Goal: Task Accomplishment & Management: Use online tool/utility

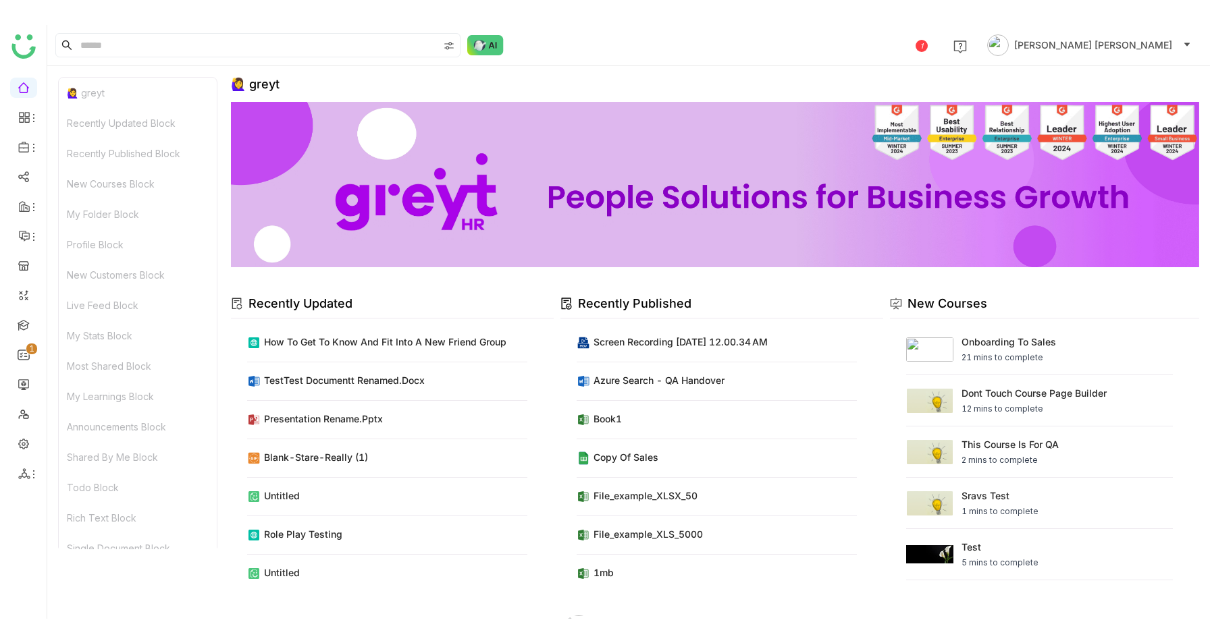
scroll to position [48, 0]
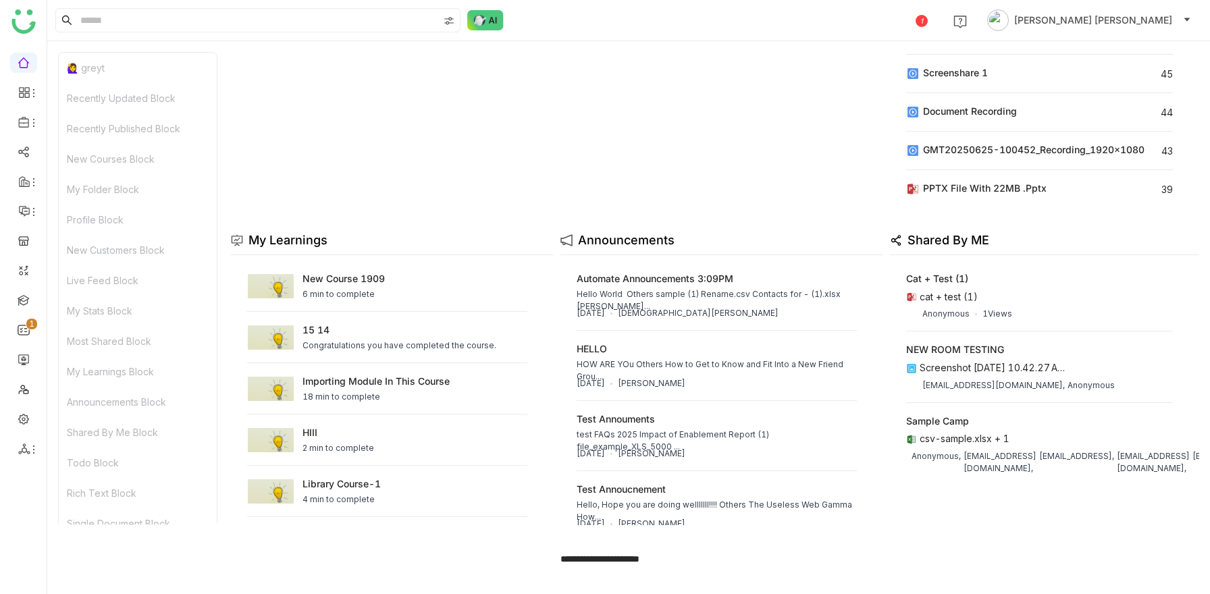
click at [493, 7] on div "1 [PERSON_NAME] [PERSON_NAME]" at bounding box center [628, 20] width 1162 height 41
click at [480, 19] on img at bounding box center [485, 20] width 36 height 20
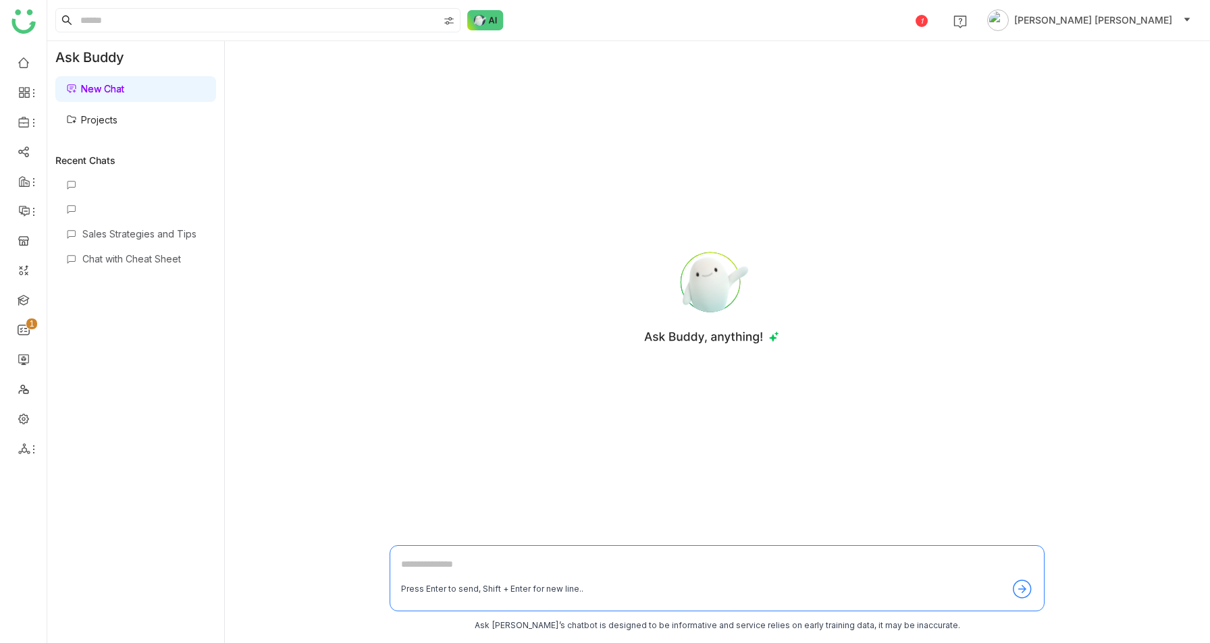
click at [76, 119] on link "Projects" at bounding box center [91, 119] width 51 height 11
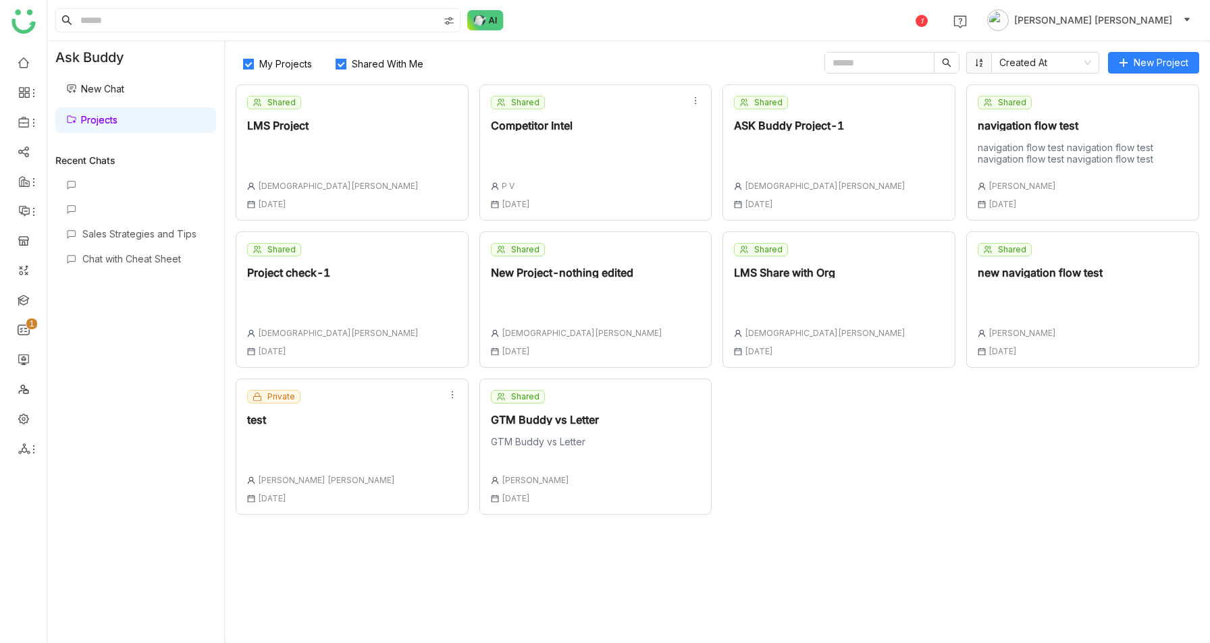
click at [408, 178] on div "Shared LMS Project [PERSON_NAME] [DATE]" at bounding box center [352, 152] width 233 height 136
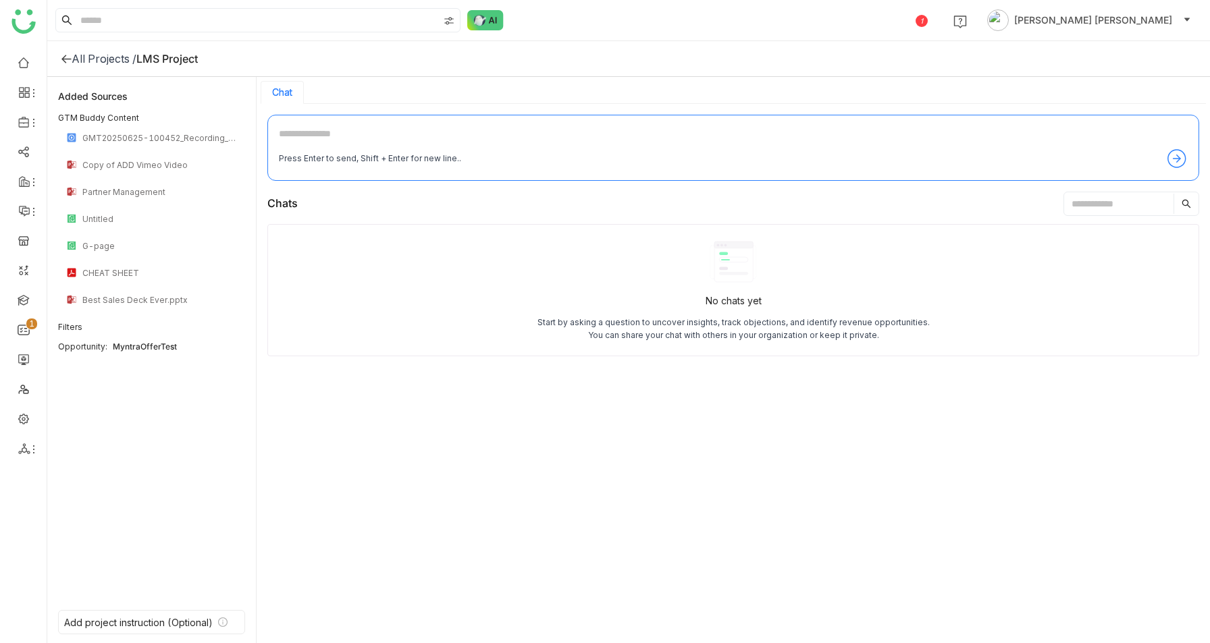
click at [70, 56] on icon at bounding box center [66, 58] width 11 height 11
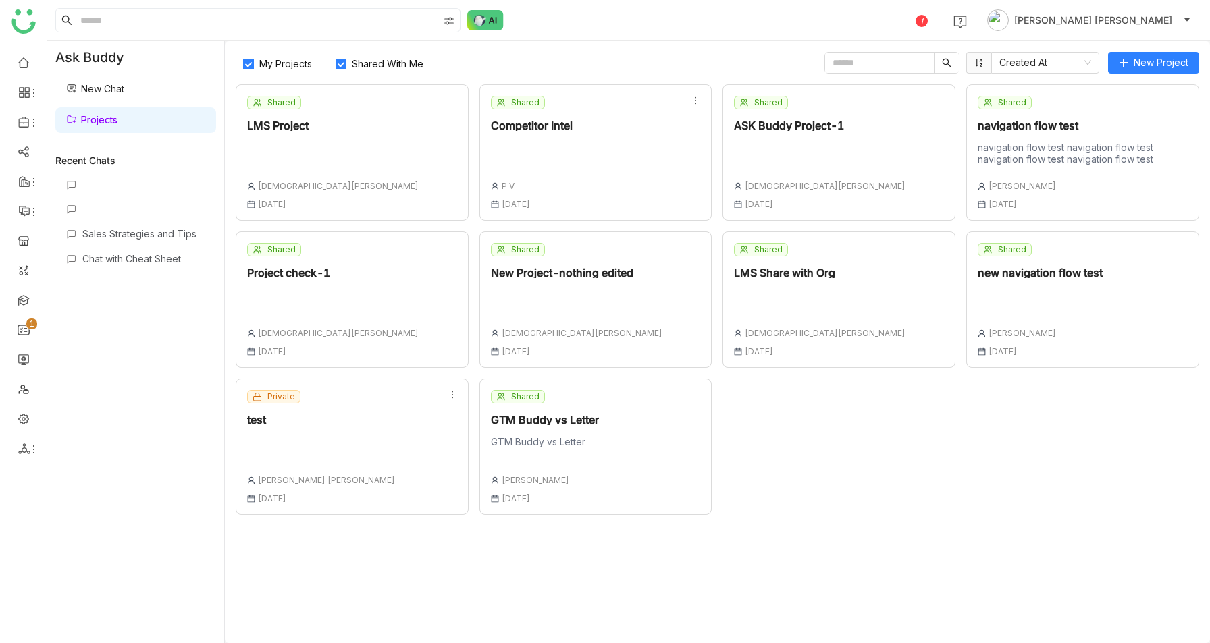
click at [412, 146] on div "Shared LMS Project [PERSON_NAME] [DATE]" at bounding box center [352, 152] width 233 height 136
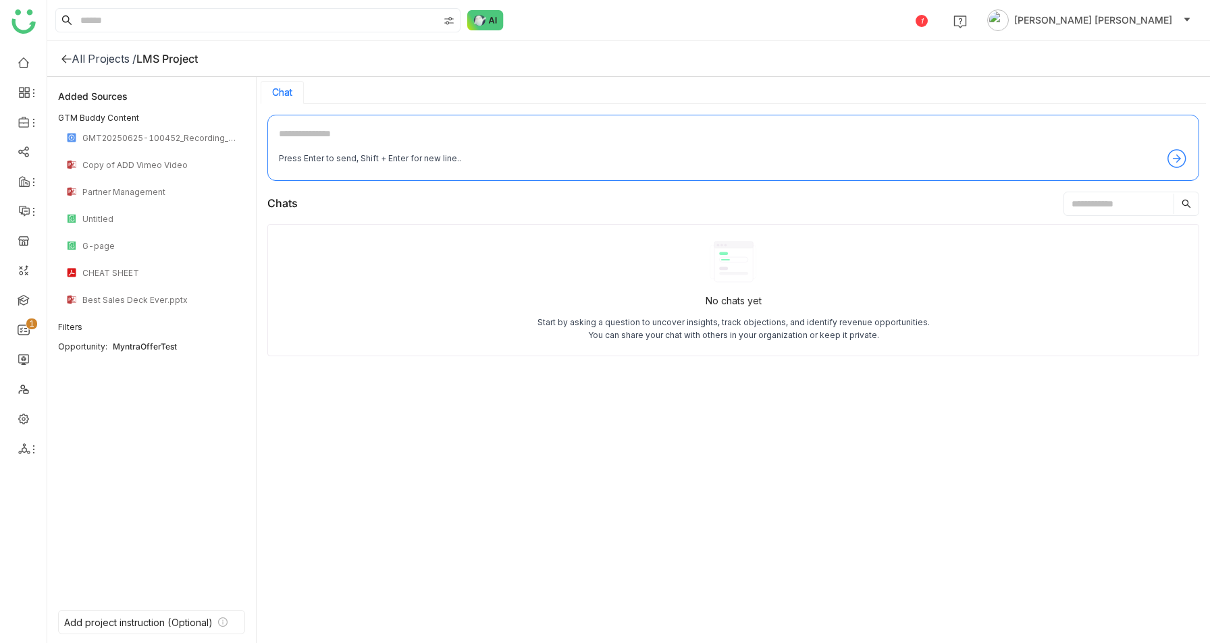
click at [63, 61] on icon at bounding box center [65, 59] width 9 height 9
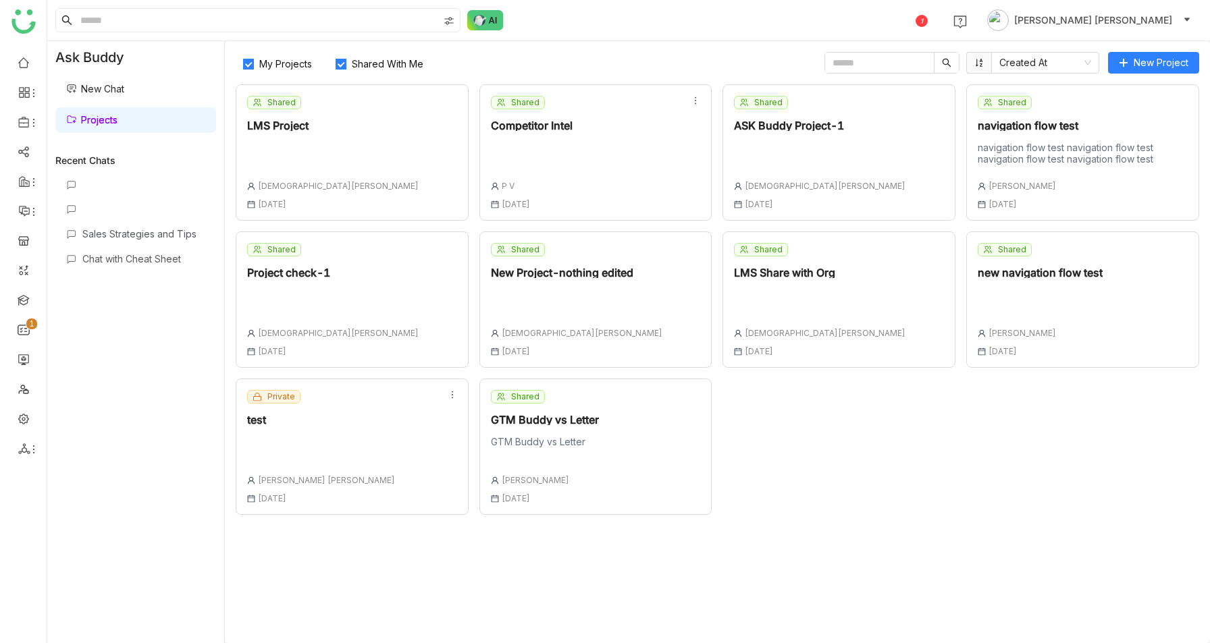
click at [120, 88] on link "New Chat" at bounding box center [95, 88] width 58 height 11
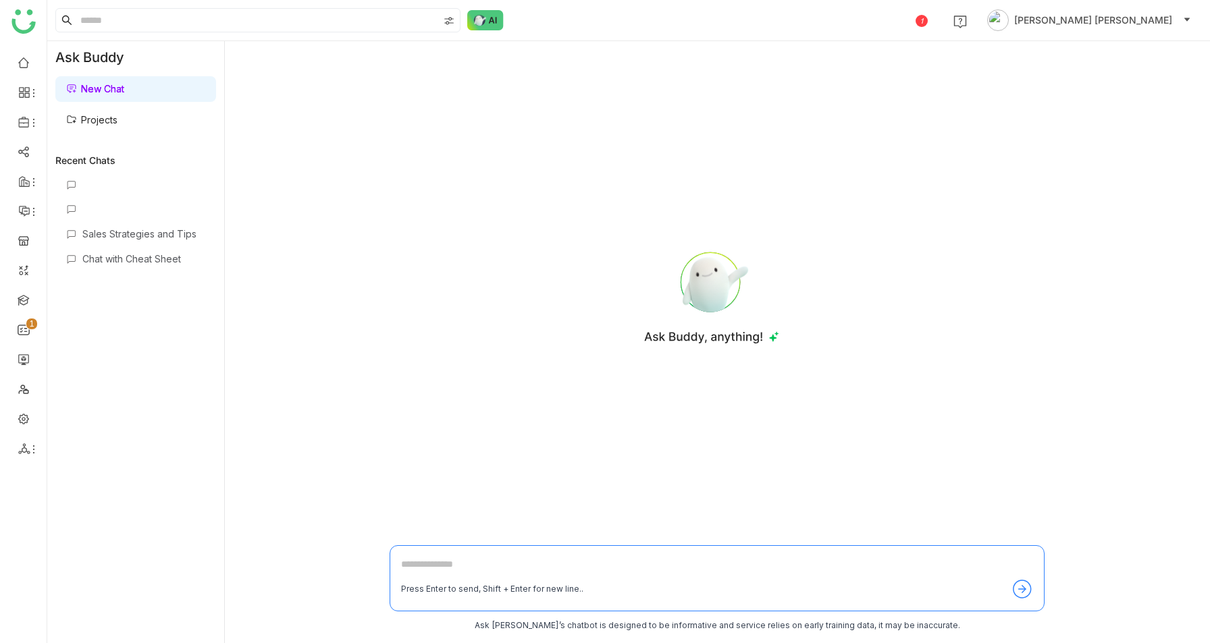
click at [117, 123] on link "Projects" at bounding box center [91, 119] width 51 height 11
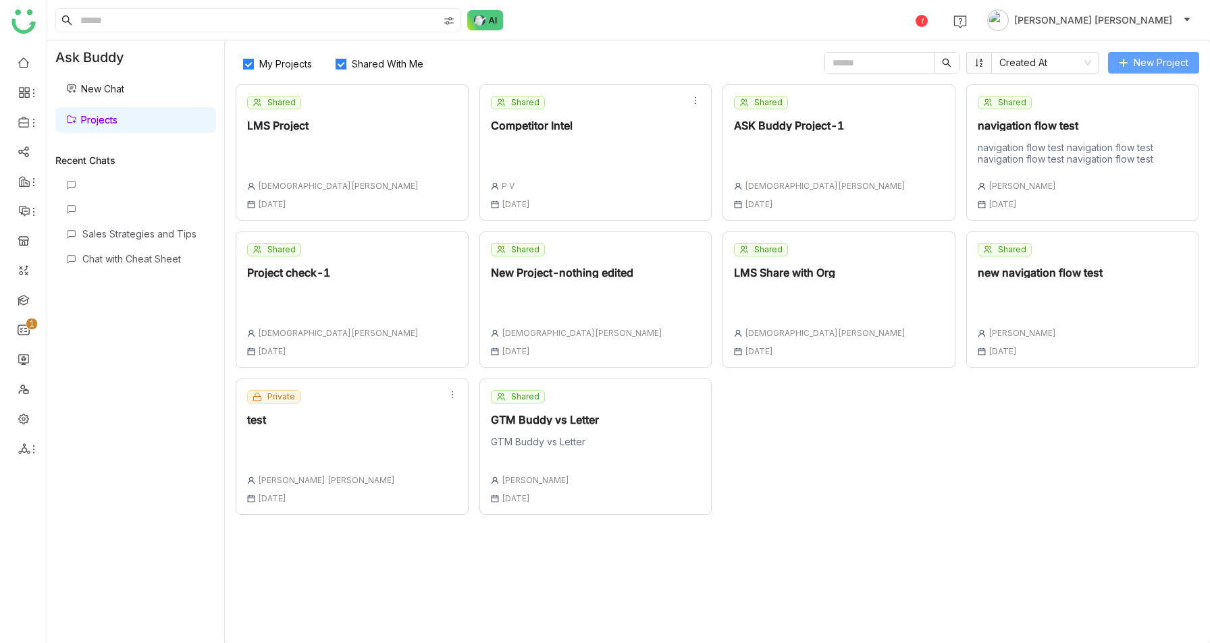
click at [1162, 57] on span "New Project" at bounding box center [1160, 62] width 55 height 15
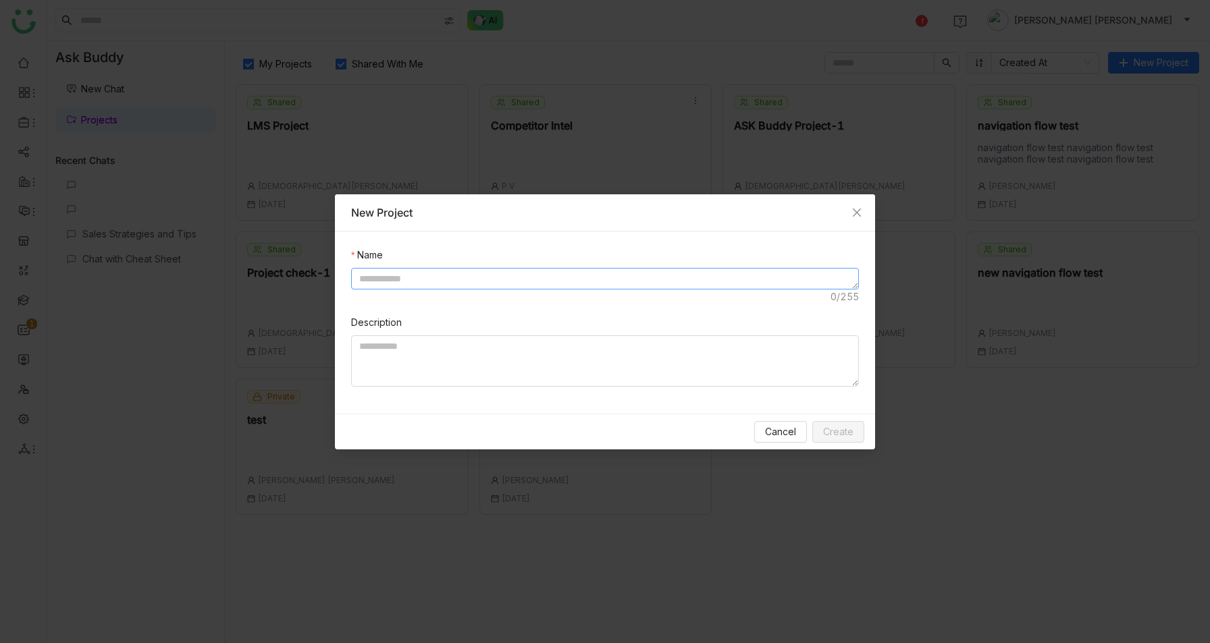
click at [497, 285] on textarea at bounding box center [605, 279] width 508 height 22
type textarea "*"
type textarea "**********"
click at [849, 437] on span "Create" at bounding box center [838, 432] width 30 height 15
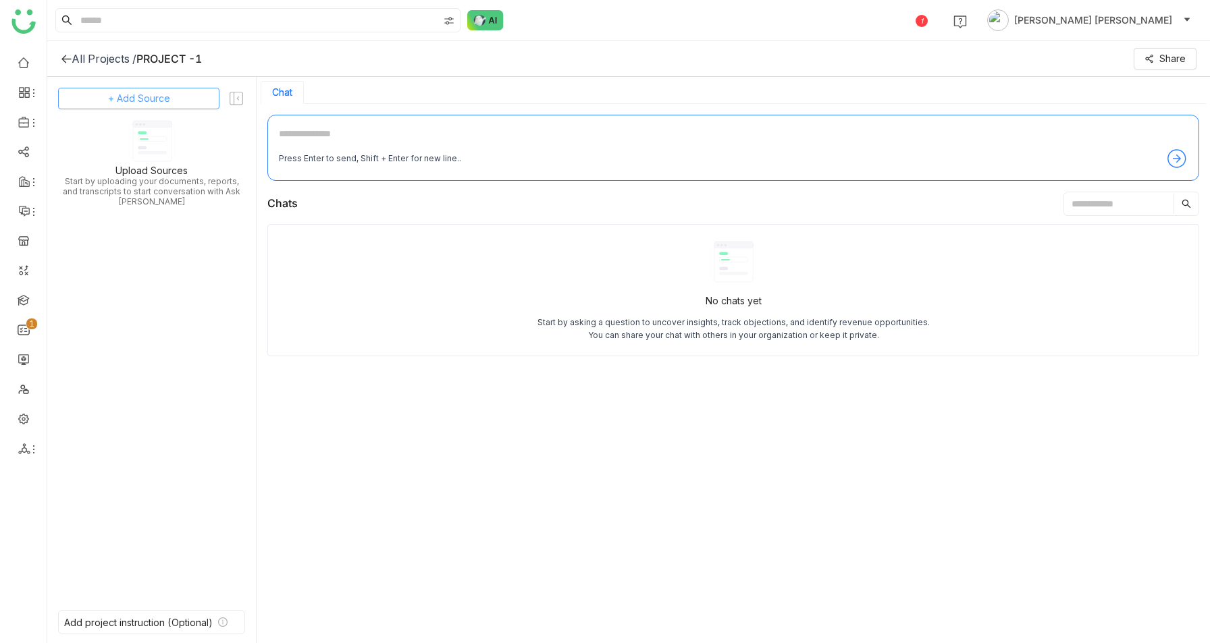
click at [184, 94] on button "+ Add Source" at bounding box center [138, 99] width 161 height 22
click at [159, 129] on span "GTM Buddy Content" at bounding box center [150, 135] width 78 height 12
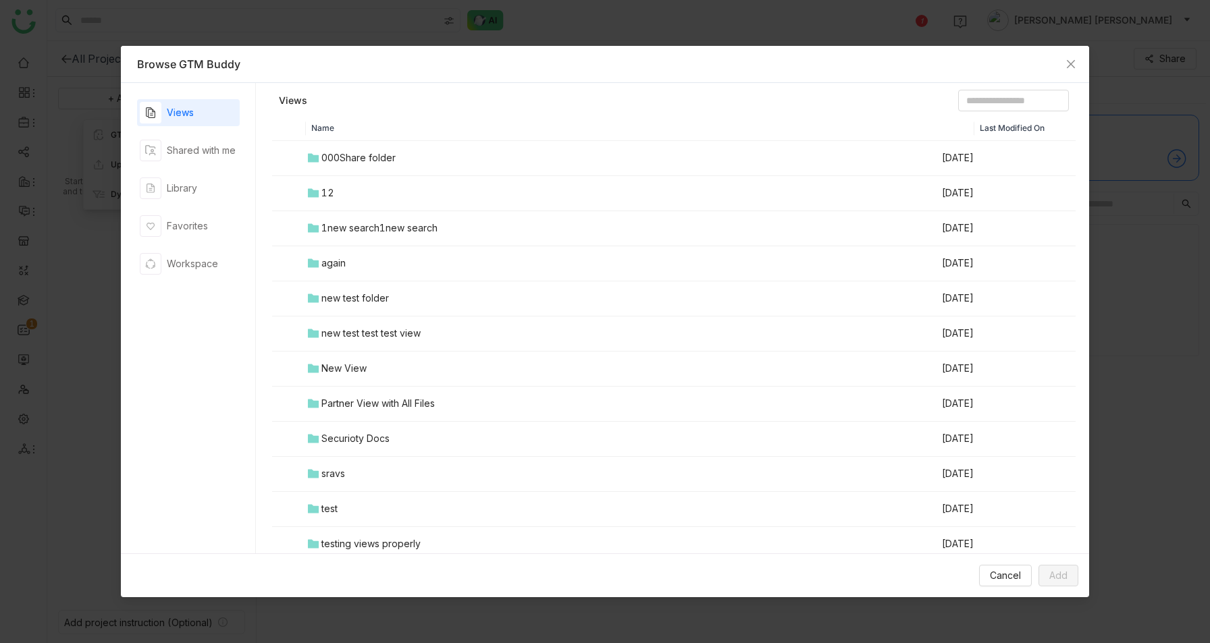
click at [364, 159] on div "000Share folder" at bounding box center [358, 158] width 74 height 15
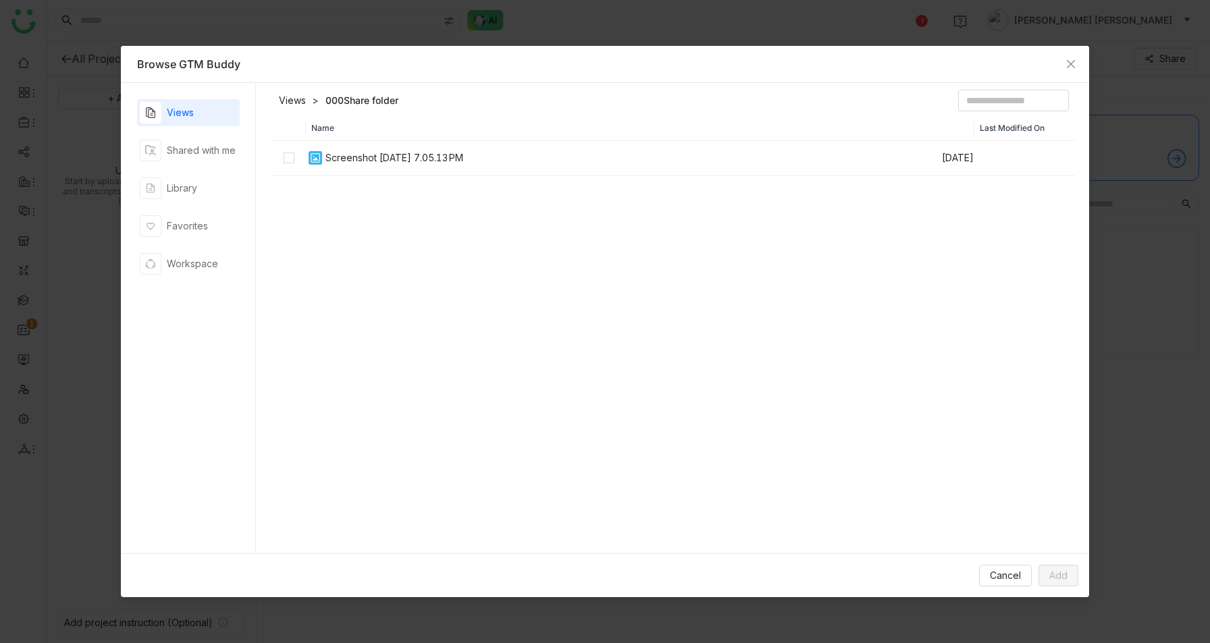
click at [286, 105] on link "Views" at bounding box center [292, 101] width 27 height 14
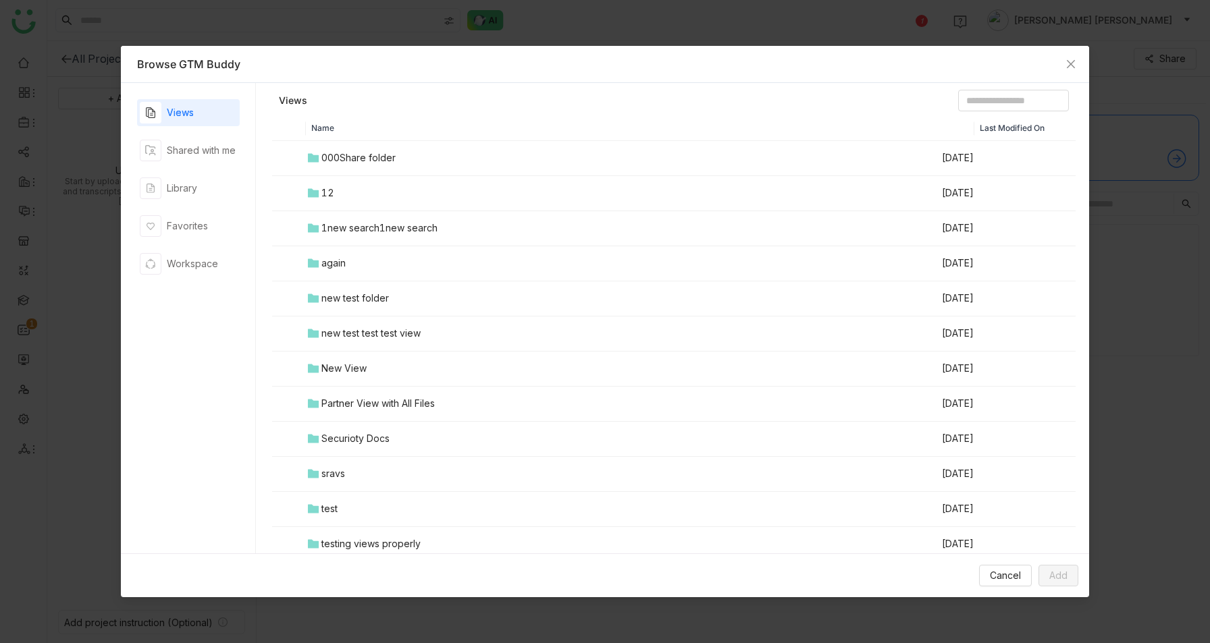
click at [176, 203] on div "Views Shared with me Library Favorites Workspace" at bounding box center [188, 318] width 103 height 438
click at [183, 188] on div "Library" at bounding box center [182, 188] width 30 height 15
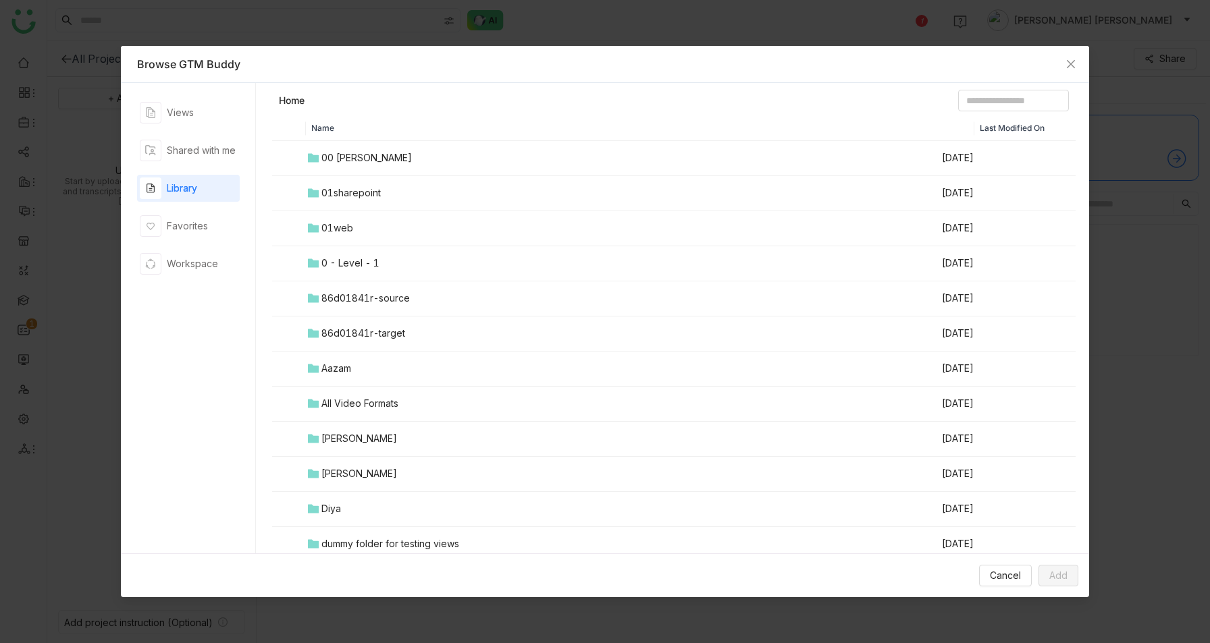
click at [363, 161] on div "00 [PERSON_NAME]" at bounding box center [366, 158] width 90 height 15
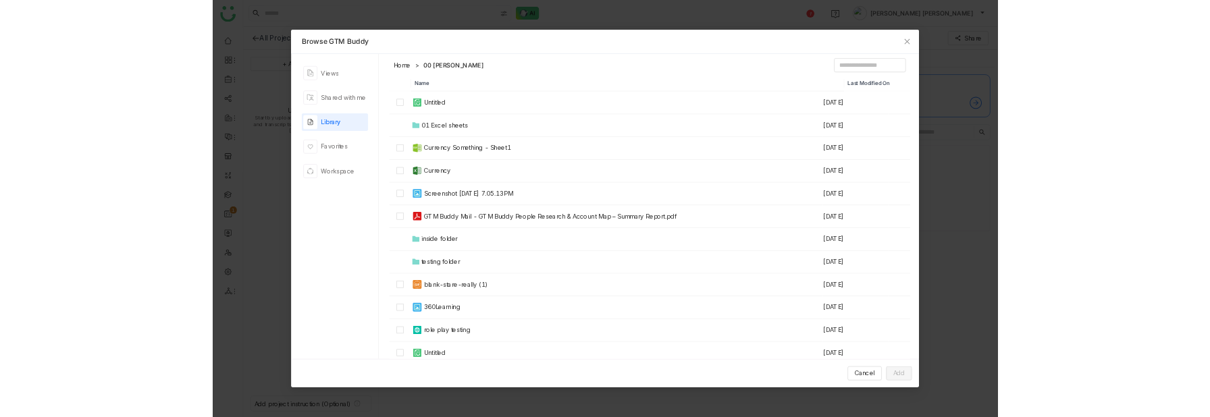
scroll to position [387, 0]
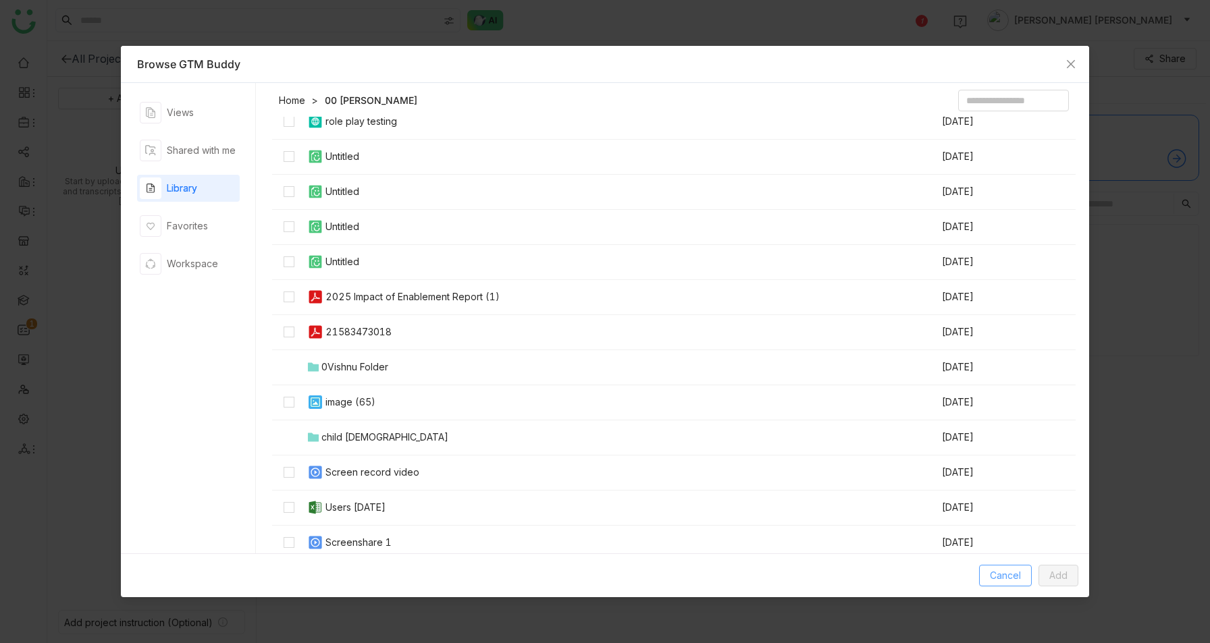
click at [1014, 574] on span "Cancel" at bounding box center [1005, 575] width 31 height 15
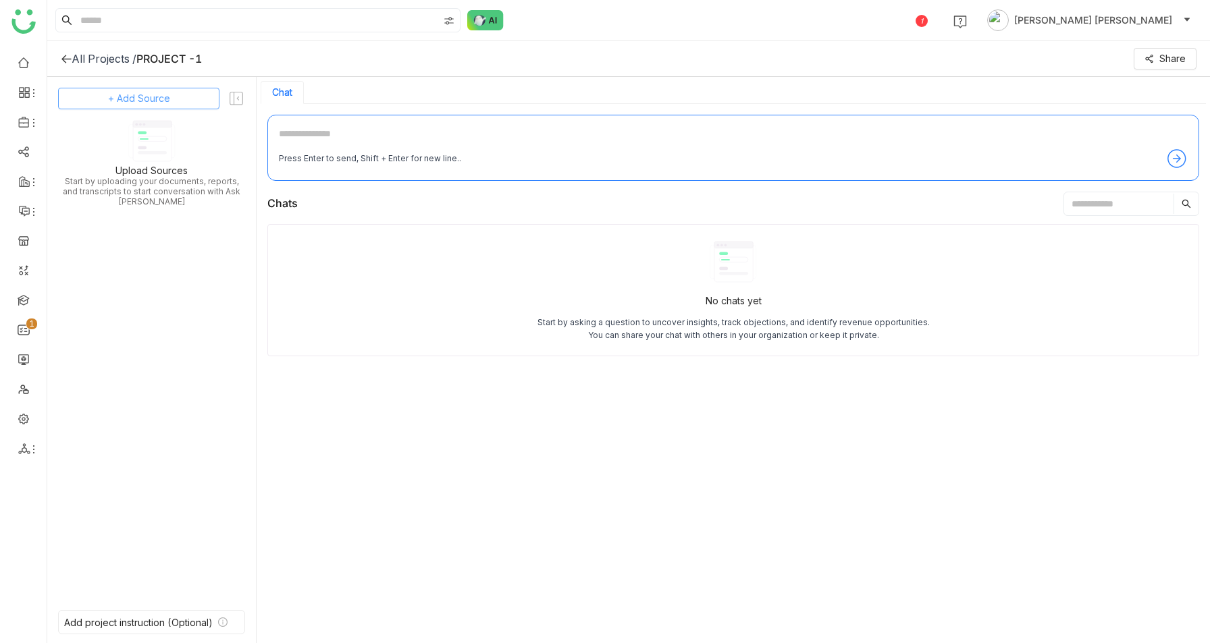
click at [156, 96] on span "+ Add Source" at bounding box center [139, 98] width 62 height 15
click at [157, 133] on span "GTM Buddy Content" at bounding box center [143, 135] width 78 height 12
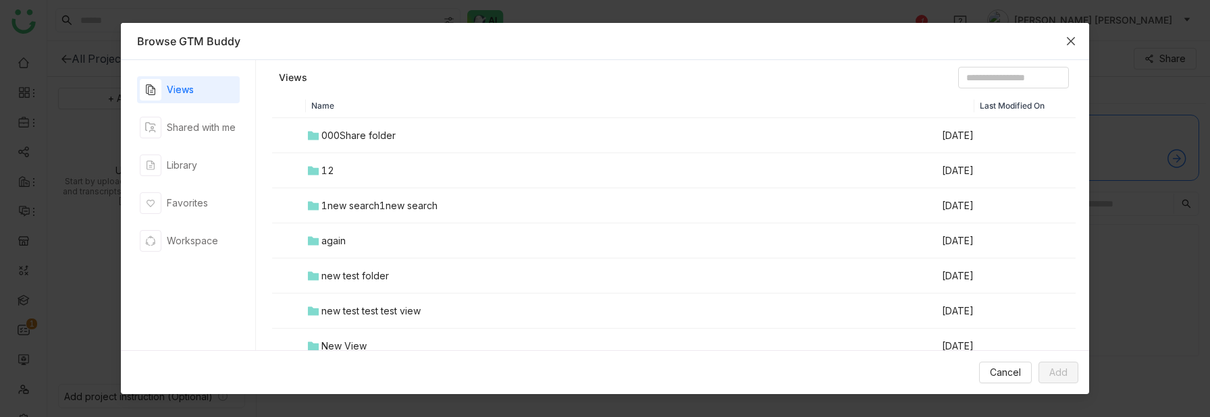
click at [1065, 38] on span "Close" at bounding box center [1070, 41] width 36 height 36
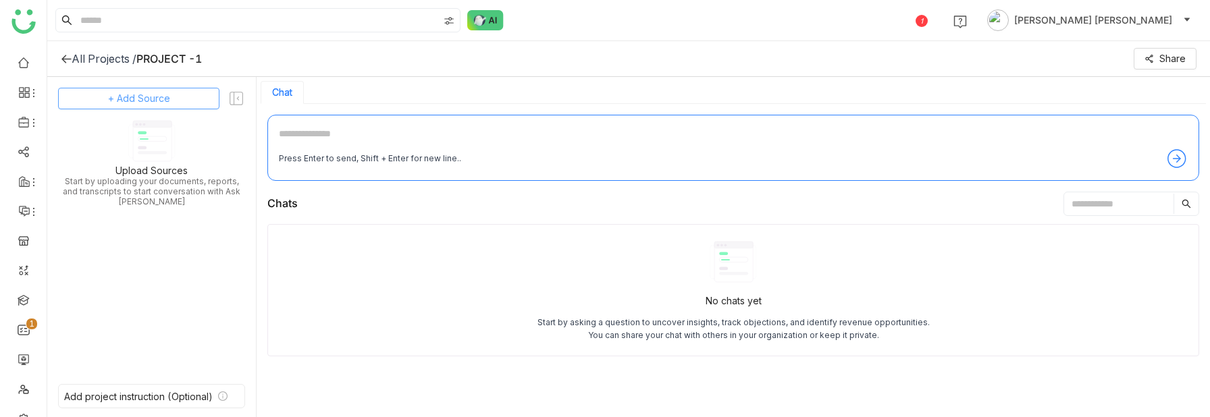
click at [134, 95] on span "+ Add Source" at bounding box center [139, 98] width 62 height 15
click at [141, 132] on span "GTM Buddy Content" at bounding box center [143, 135] width 78 height 12
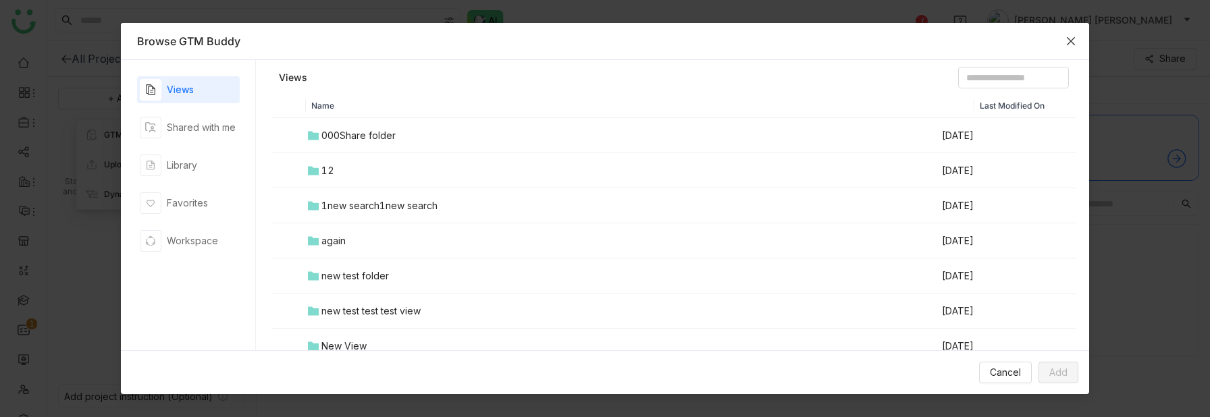
click at [1075, 36] on icon "Close" at bounding box center [1070, 41] width 11 height 11
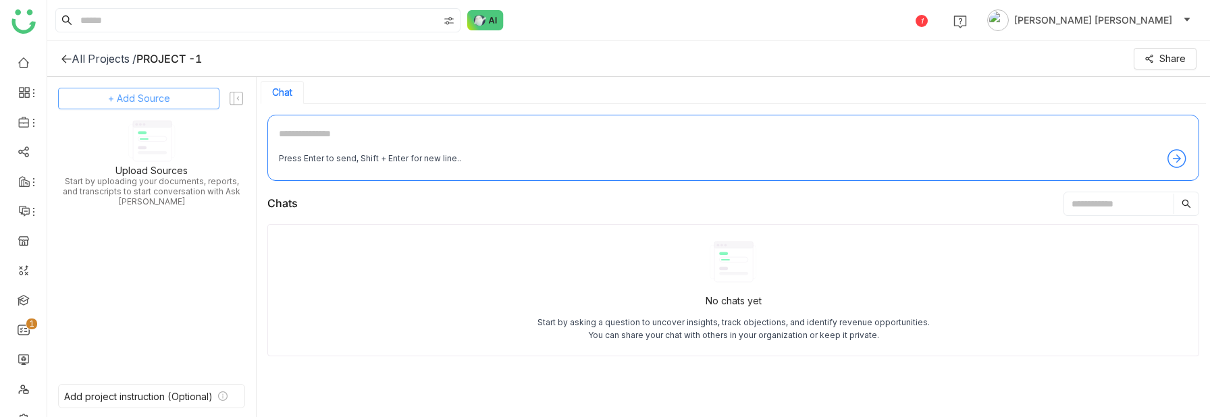
click at [124, 101] on span "+ Add Source" at bounding box center [139, 98] width 62 height 15
click at [156, 139] on span "GTM Buddy Content" at bounding box center [143, 135] width 78 height 12
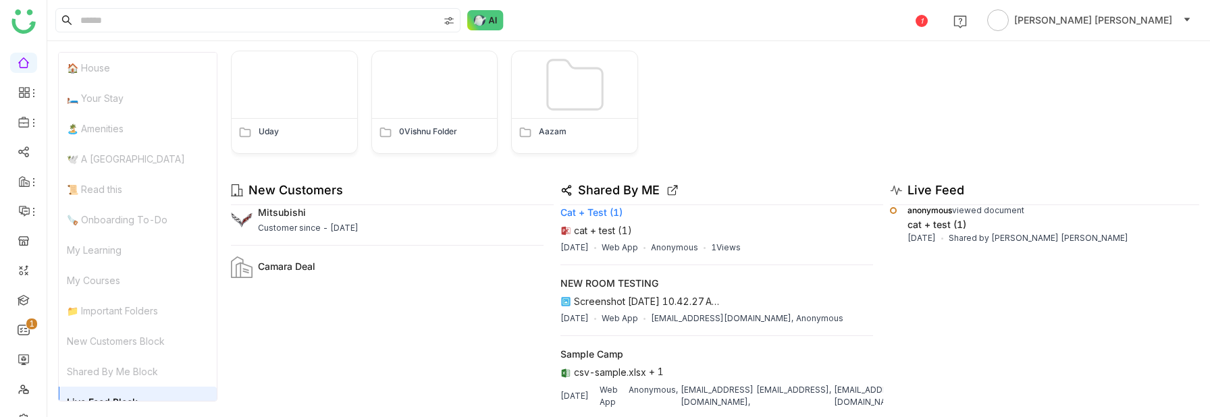
scroll to position [1870, 0]
